Goal: Find specific page/section: Find specific page/section

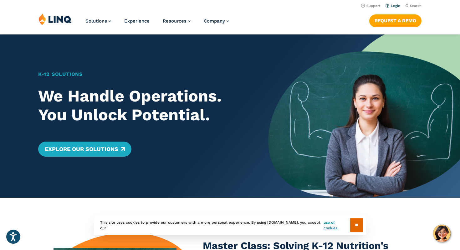
click at [397, 6] on link "Login" at bounding box center [392, 6] width 15 height 4
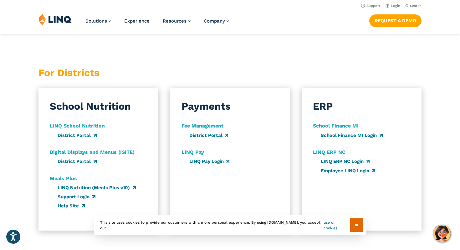
scroll to position [330, 0]
click at [86, 135] on link "District Portal" at bounding box center [77, 136] width 39 height 6
